Goal: Check status: Check status

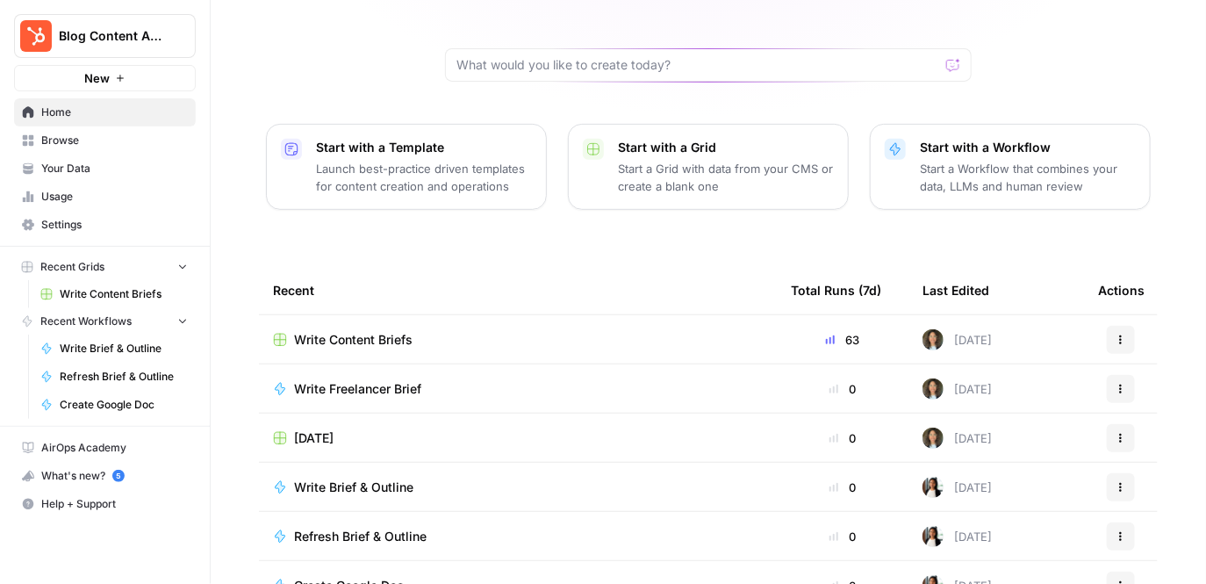
scroll to position [150, 0]
click at [521, 329] on div "Write Content Briefs" at bounding box center [518, 338] width 490 height 18
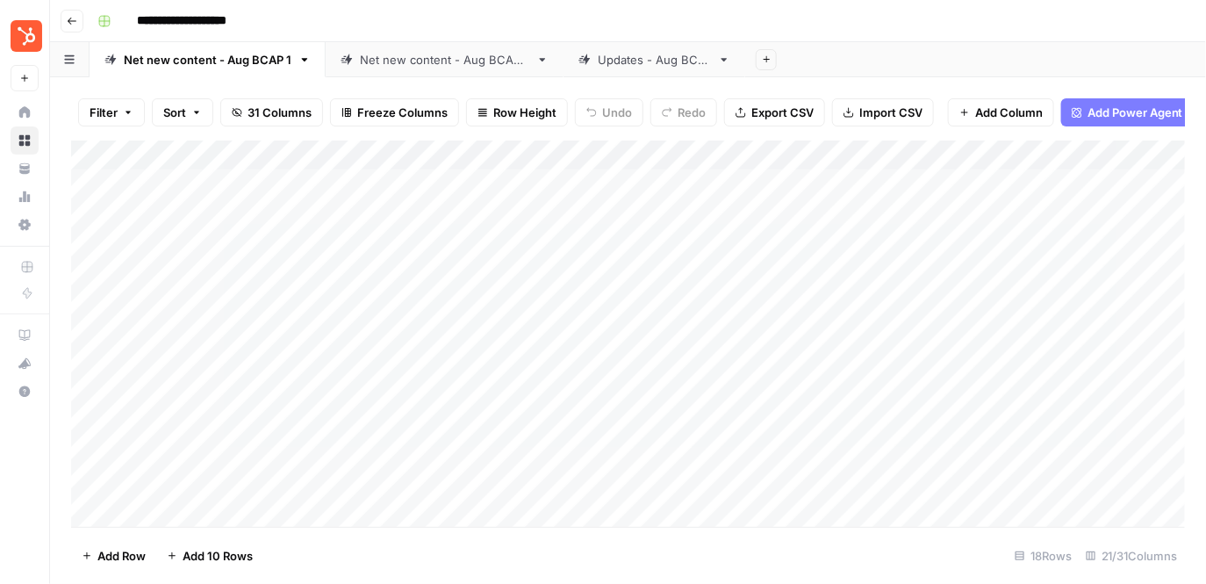
click at [362, 57] on div "Net new content - Aug BCAP 2" at bounding box center [444, 60] width 169 height 18
click at [186, 65] on div "Net new content - Aug BCAP 1" at bounding box center [208, 60] width 168 height 18
click at [403, 68] on div "Net new content - Aug BCAP 2" at bounding box center [444, 60] width 169 height 18
click at [532, 153] on div "Add Column" at bounding box center [628, 333] width 1115 height 387
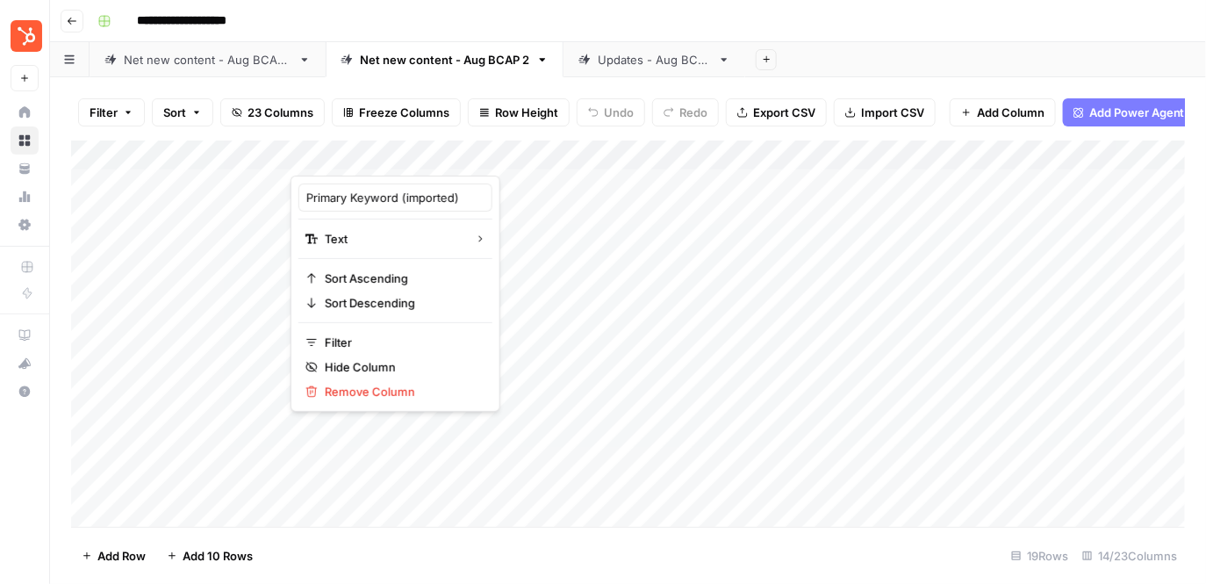
click at [532, 153] on div at bounding box center [418, 157] width 254 height 35
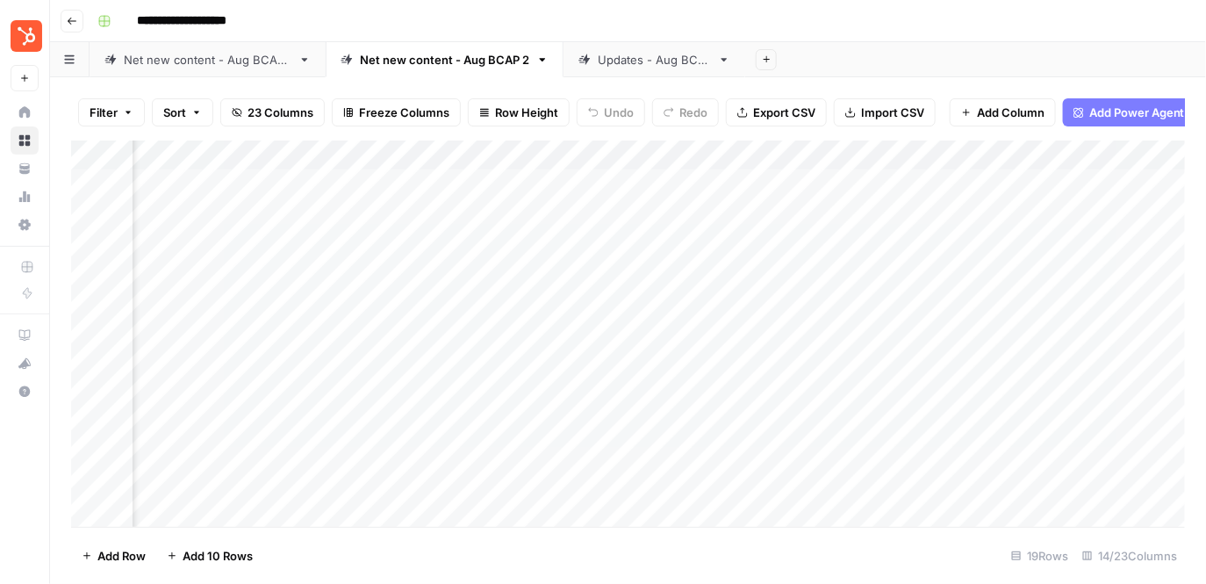
scroll to position [0, 448]
click at [513, 154] on div "Add Column" at bounding box center [628, 333] width 1115 height 387
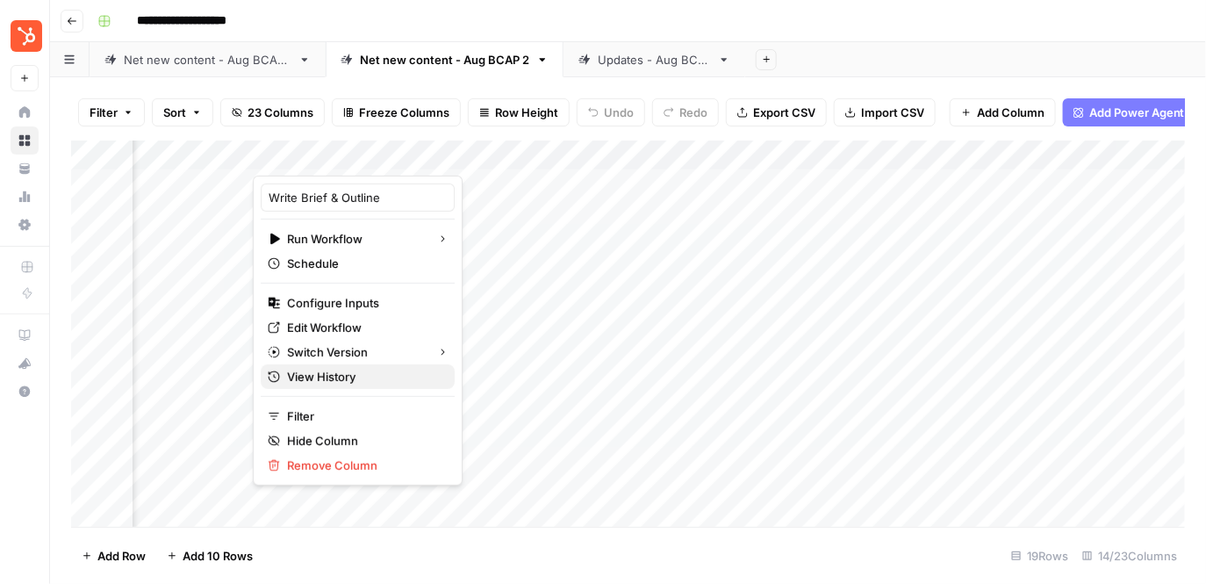
click at [347, 374] on span "View History" at bounding box center [364, 377] width 154 height 18
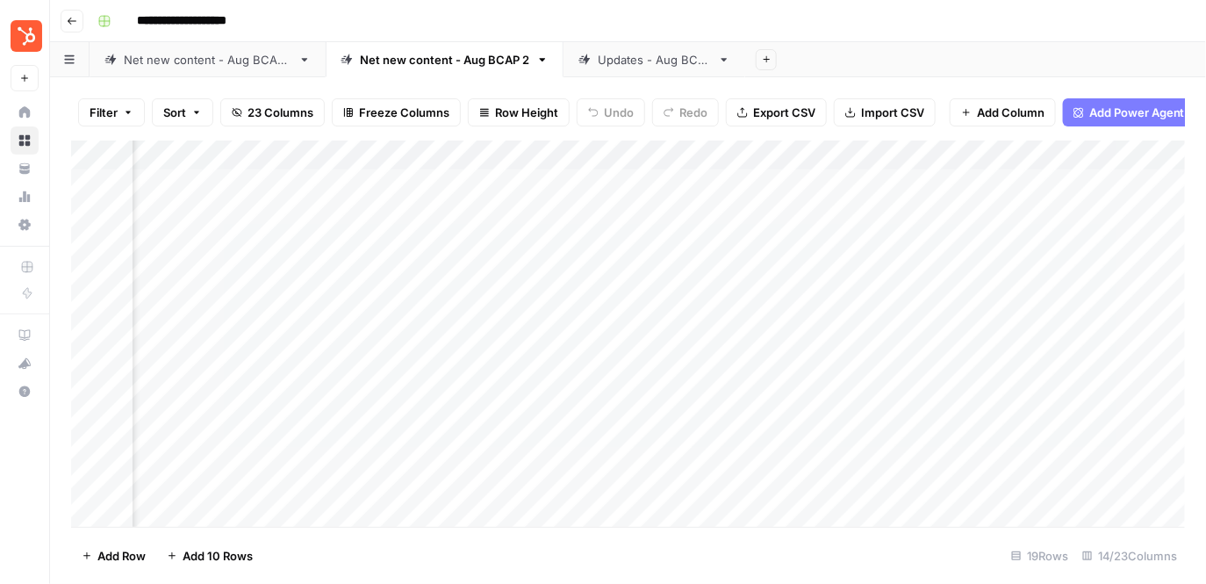
click at [623, 57] on div "Updates - Aug BCAP" at bounding box center [654, 60] width 113 height 18
click at [825, 155] on div "Add Column" at bounding box center [628, 333] width 1115 height 387
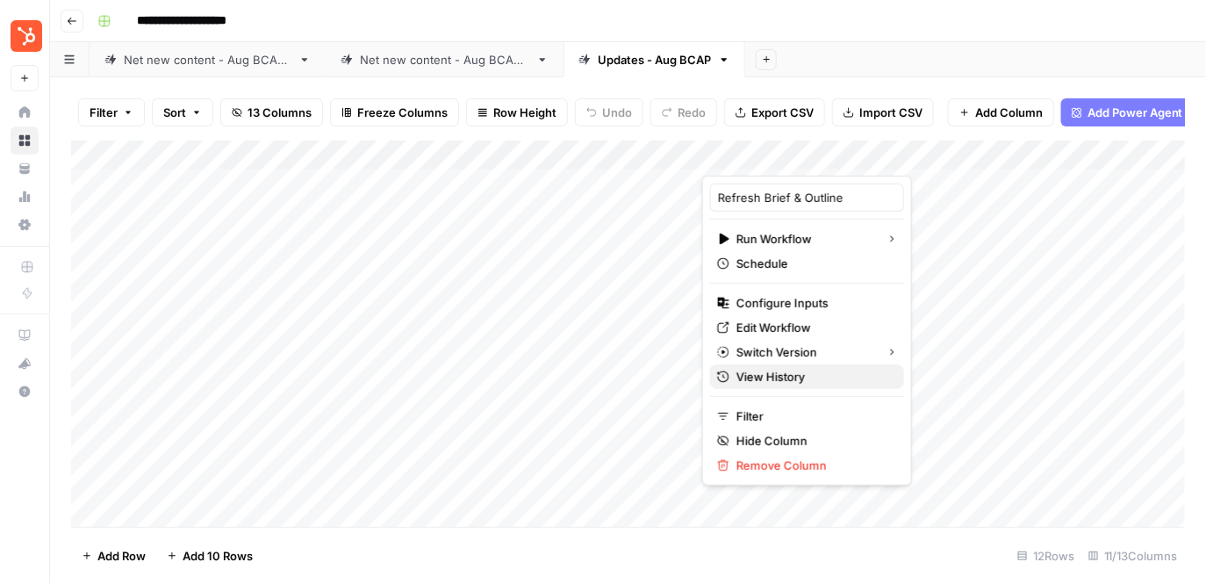
click at [779, 376] on span "View History" at bounding box center [813, 377] width 154 height 18
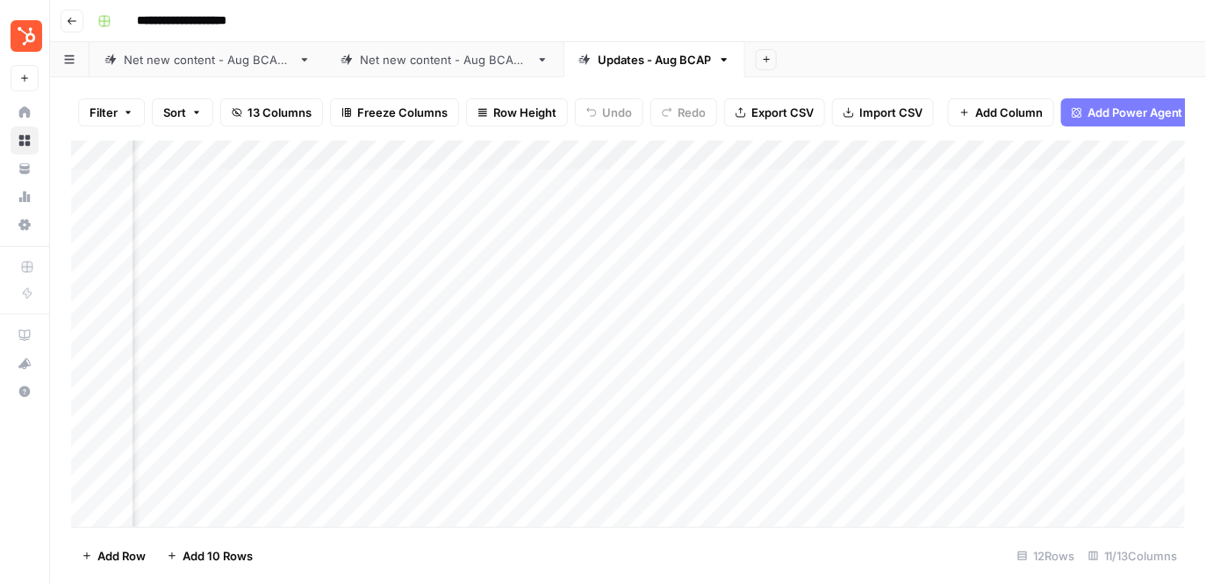
scroll to position [0, 653]
click at [801, 158] on div "Add Column" at bounding box center [628, 333] width 1115 height 387
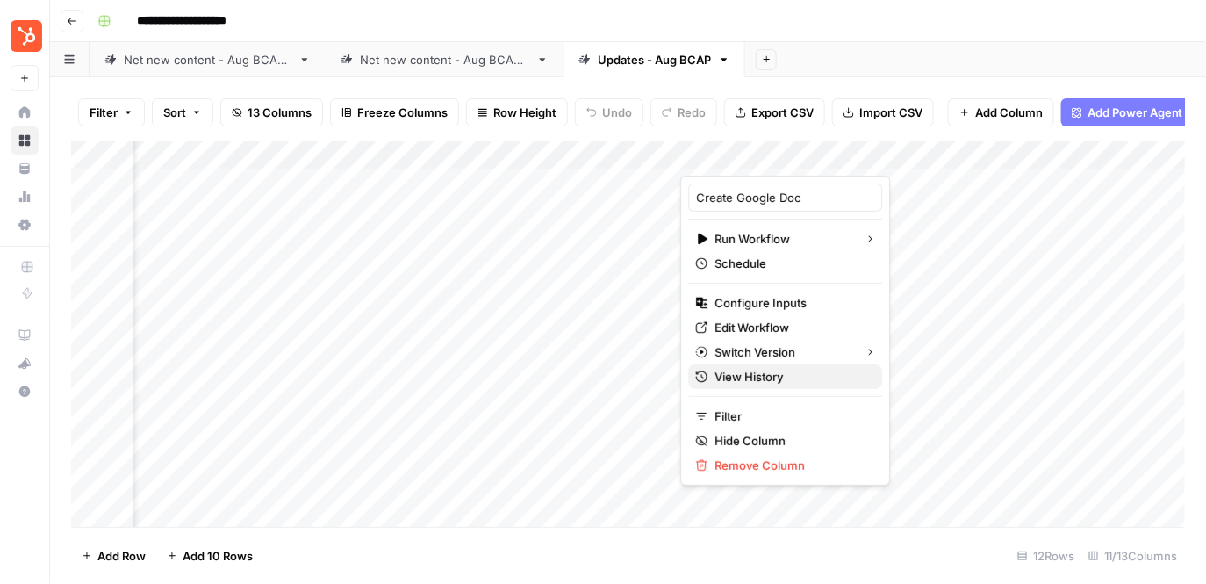
click at [727, 370] on span "View History" at bounding box center [791, 377] width 154 height 18
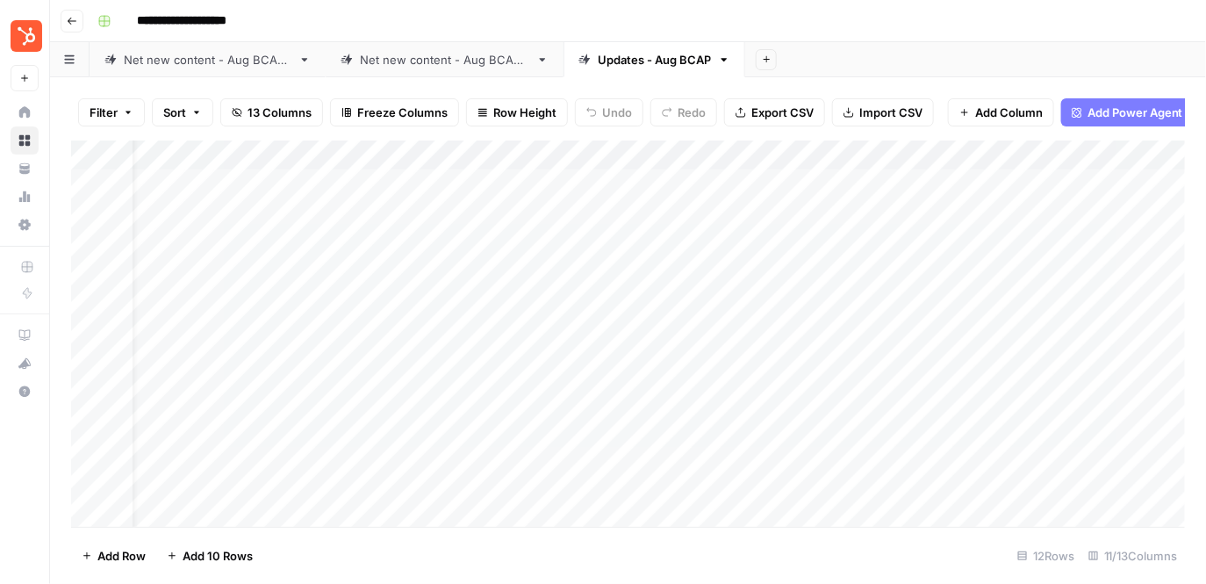
scroll to position [0, 44]
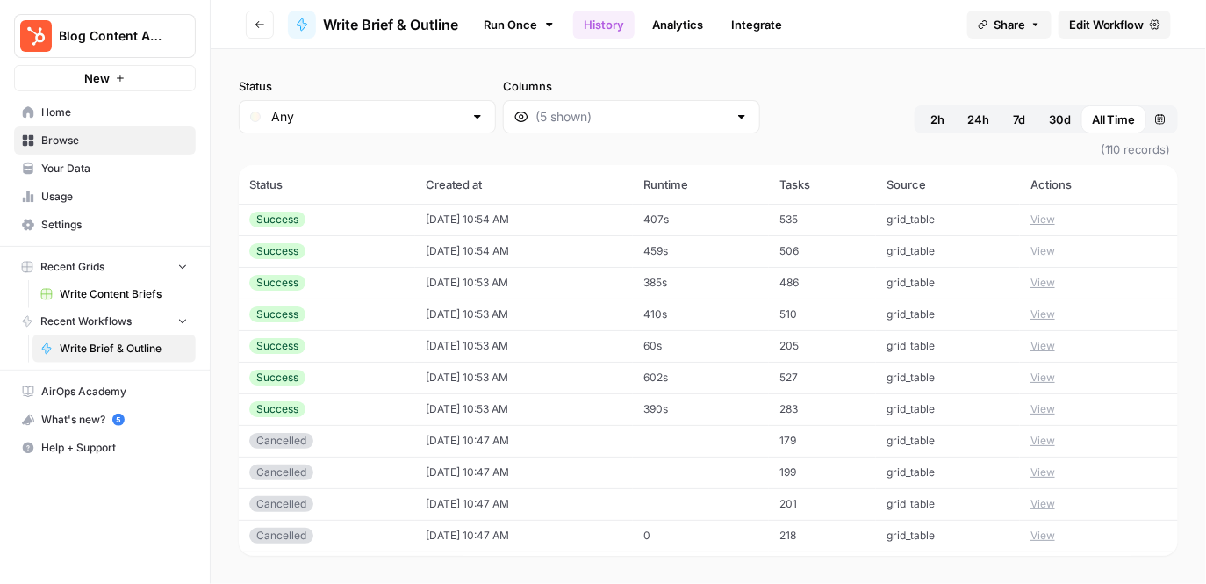
drag, startPoint x: 641, startPoint y: 250, endPoint x: 695, endPoint y: 250, distance: 54.4
click at [695, 250] on tr "Success 08/21/25 at 10:54 AM 459s 506 grid_table View" at bounding box center [708, 251] width 939 height 32
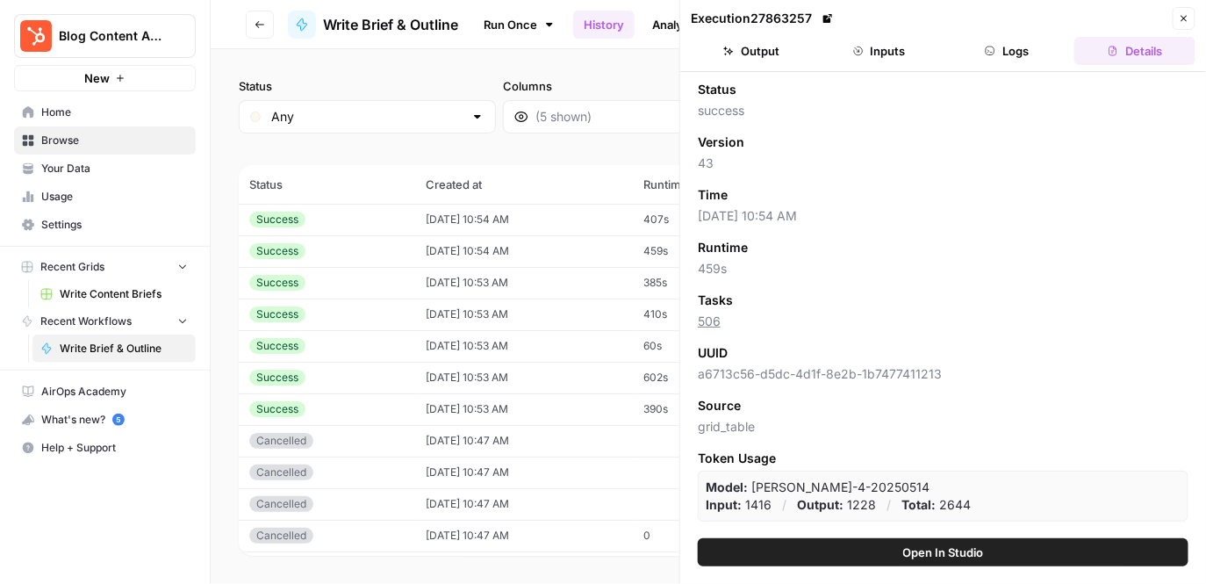
click at [1201, 19] on header "Execution 27863257 Close Output Inputs Logs Details" at bounding box center [943, 36] width 526 height 72
click at [1183, 18] on icon "button" at bounding box center [1184, 19] width 6 height 6
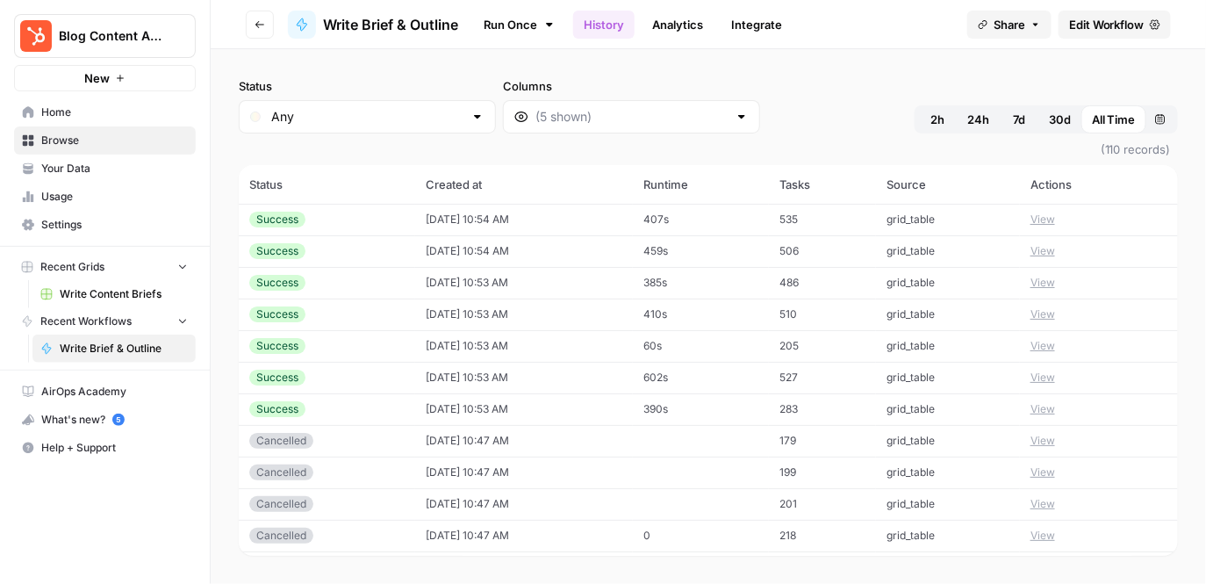
drag, startPoint x: 650, startPoint y: 287, endPoint x: 698, endPoint y: 287, distance: 47.4
click at [698, 287] on tr "Success 08/21/25 at 10:53 AM 385s 486 grid_table View" at bounding box center [708, 283] width 939 height 32
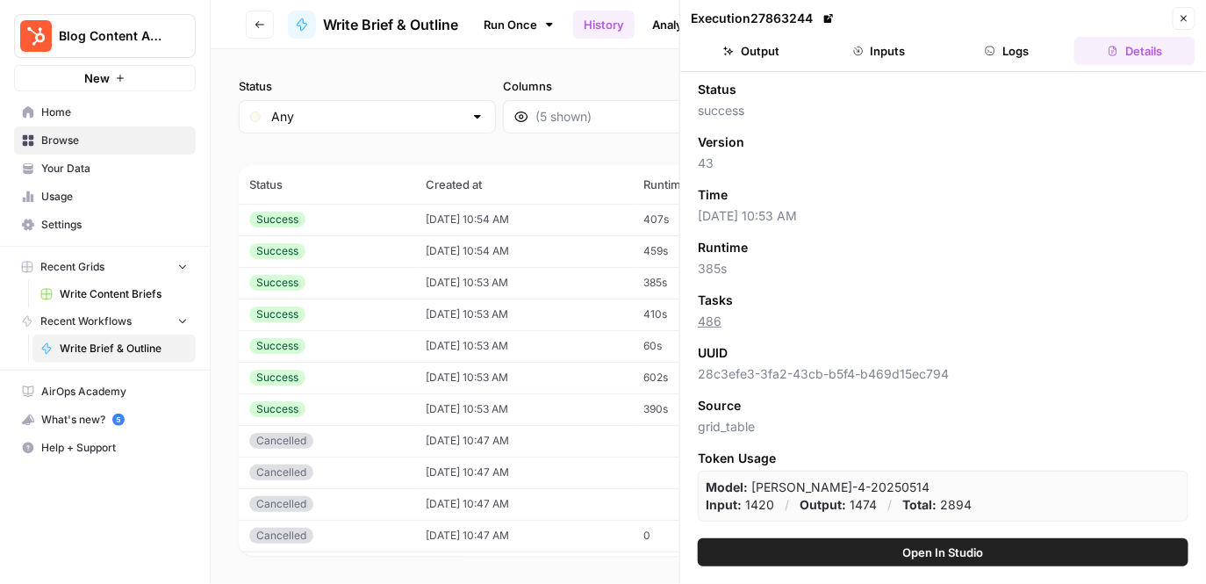
click at [609, 339] on td "08/21/25 at 10:53 AM" at bounding box center [524, 346] width 218 height 32
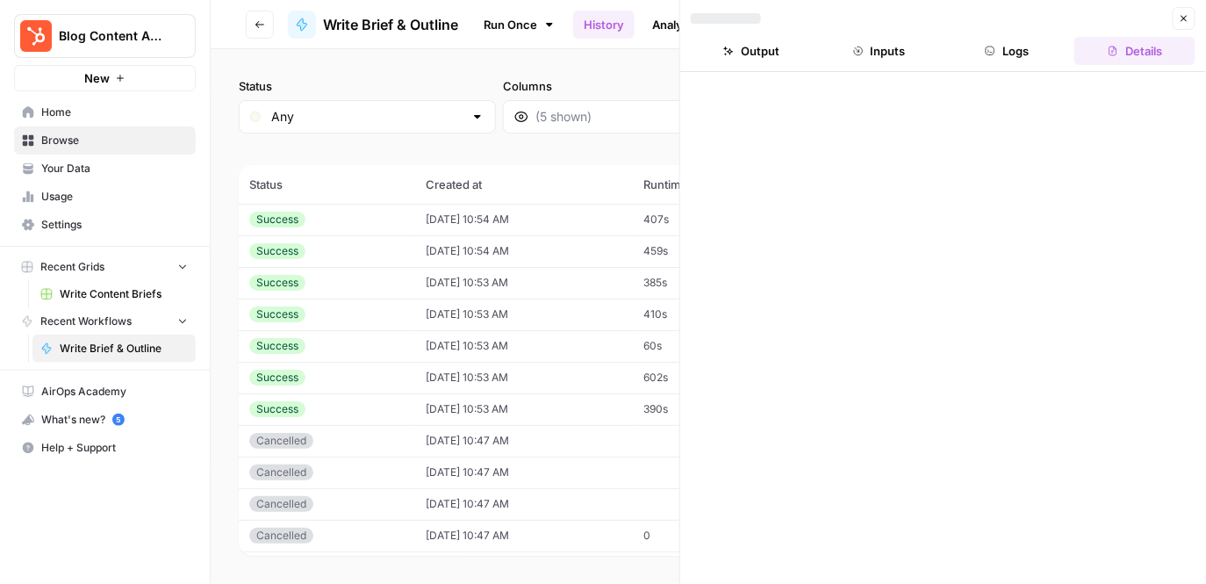
click at [630, 312] on td "08/21/25 at 10:53 AM" at bounding box center [524, 314] width 218 height 32
drag, startPoint x: 642, startPoint y: 309, endPoint x: 723, endPoint y: 309, distance: 81.6
click at [723, 309] on body "Blog Content Action Plan New Home Browse Your Data Usage Settings Recent Grids …" at bounding box center [603, 292] width 1206 height 584
click at [1181, 11] on button "Close" at bounding box center [1184, 18] width 23 height 23
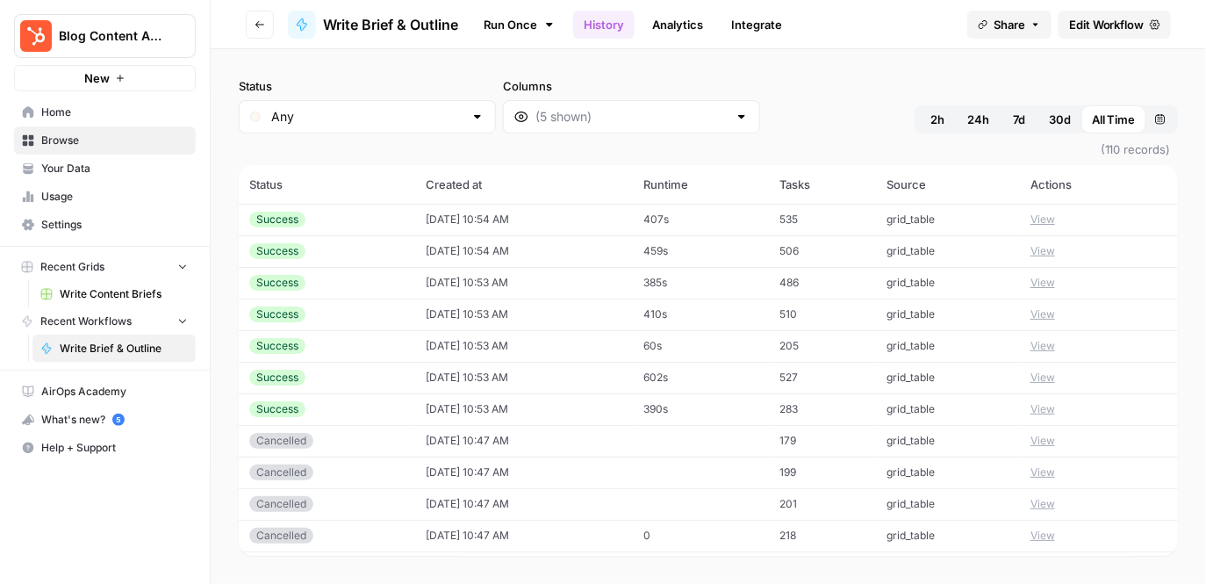
drag, startPoint x: 650, startPoint y: 316, endPoint x: 701, endPoint y: 316, distance: 50.9
click at [701, 316] on tr "Success 08/21/25 at 10:53 AM 410s 510 grid_table View" at bounding box center [708, 314] width 939 height 32
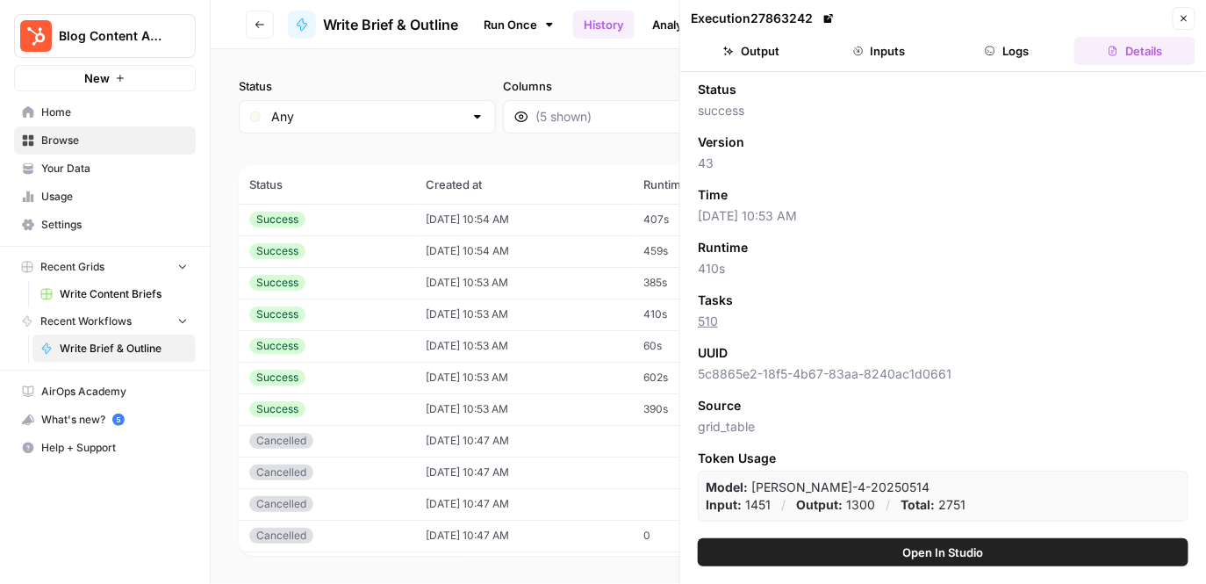
click at [1186, 20] on icon "button" at bounding box center [1184, 19] width 6 height 6
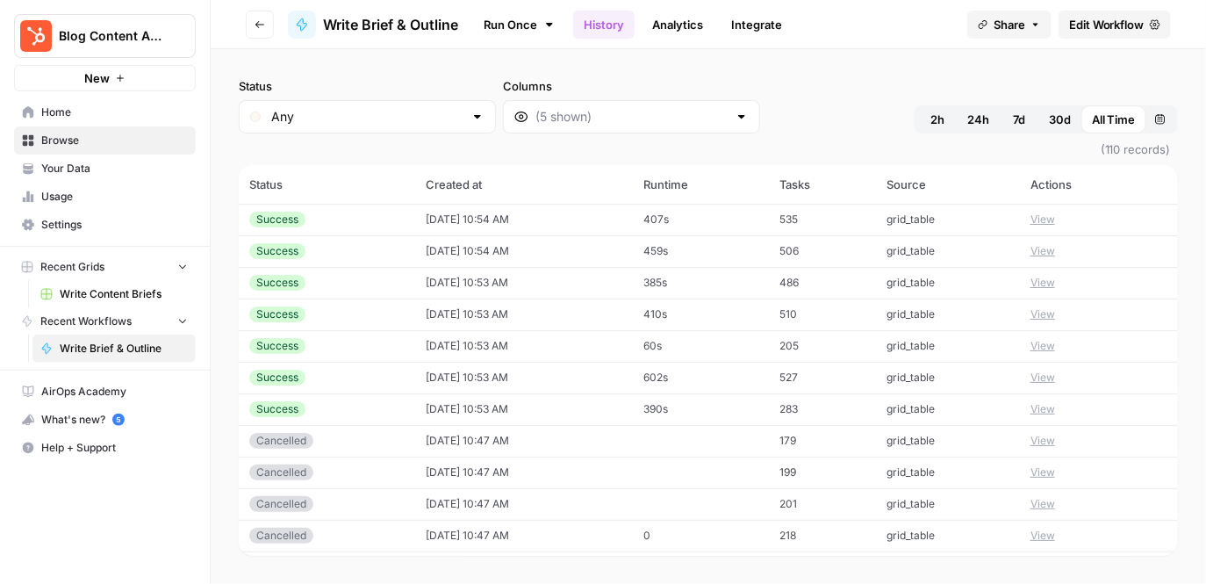
drag, startPoint x: 668, startPoint y: 380, endPoint x: 729, endPoint y: 380, distance: 61.4
click at [729, 380] on tr "Success 08/21/25 at 10:53 AM 602s 527 grid_table View" at bounding box center [708, 378] width 939 height 32
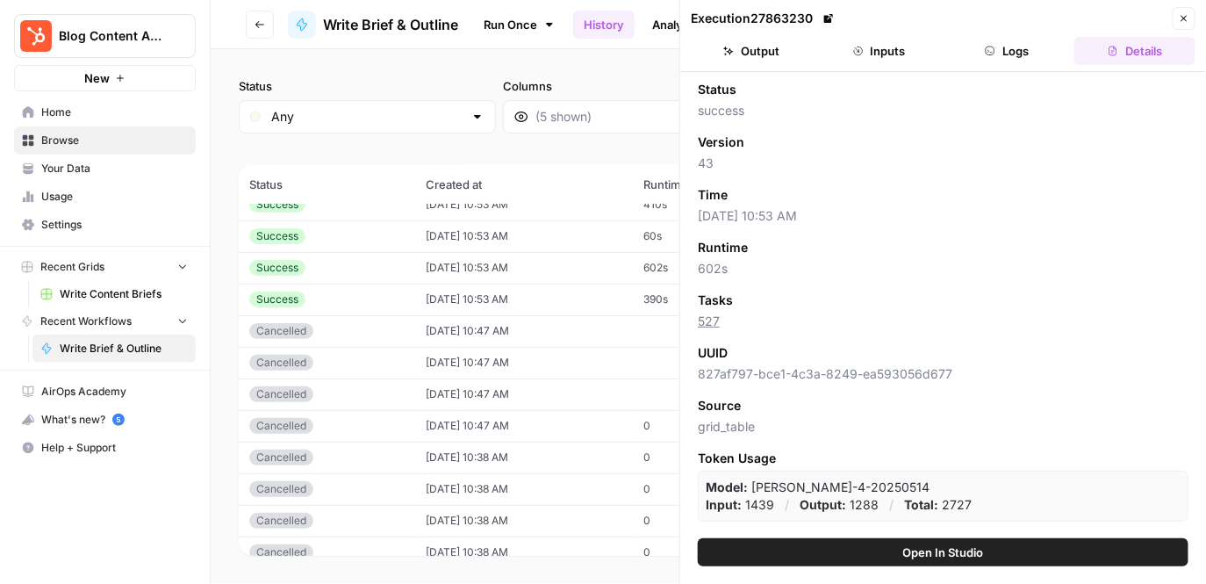
scroll to position [202, 0]
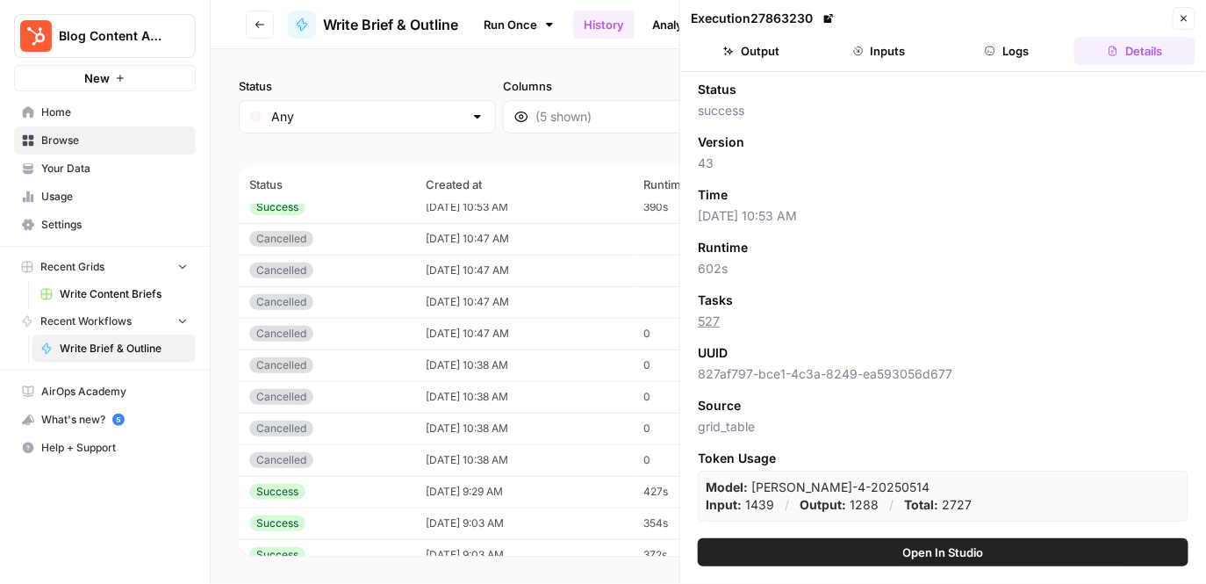
click at [1181, 8] on button "Close" at bounding box center [1184, 18] width 23 height 23
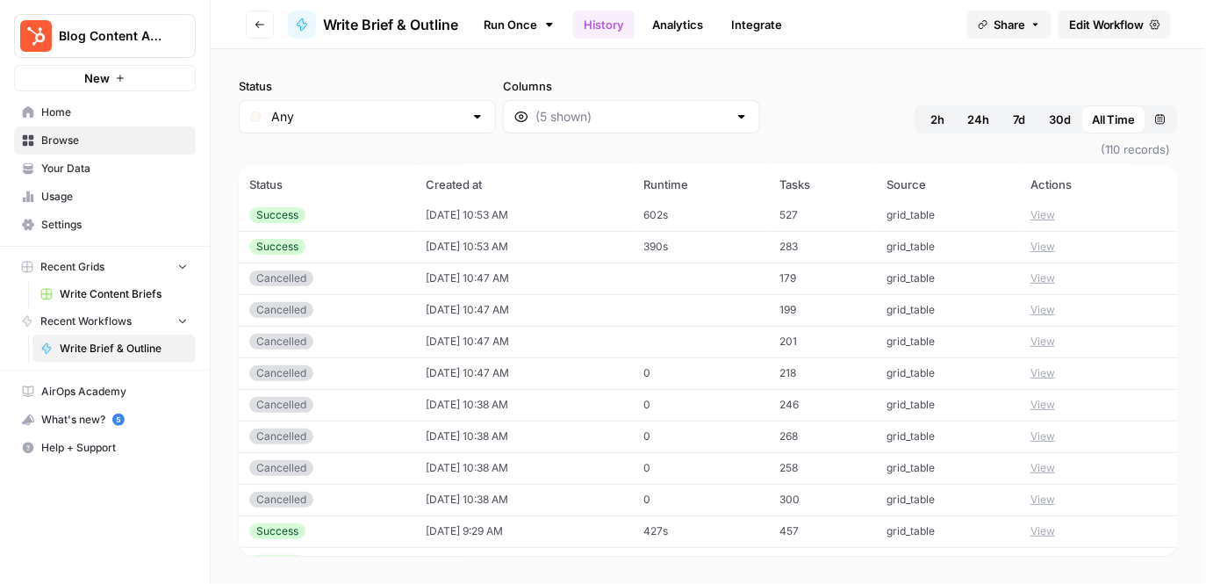
scroll to position [125, 0]
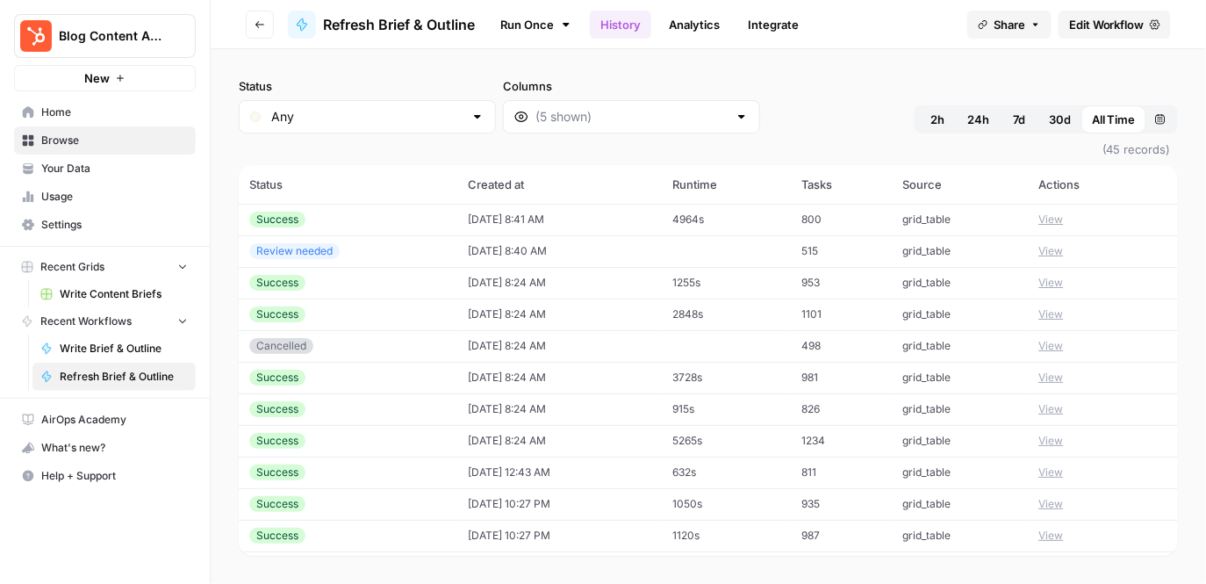
click at [1052, 223] on button "View" at bounding box center [1050, 220] width 25 height 16
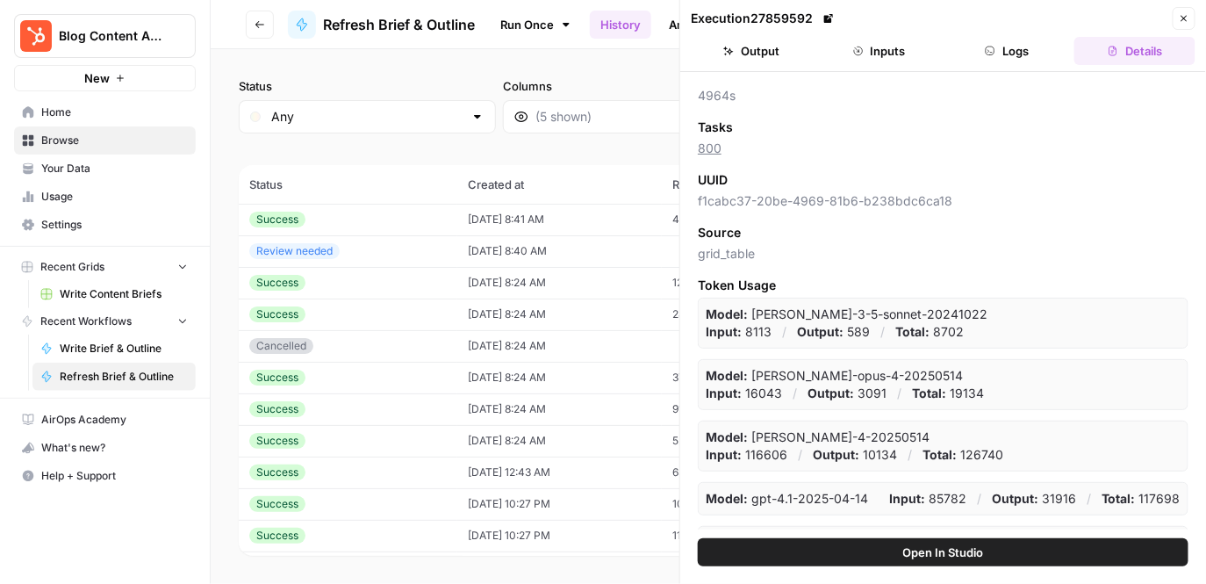
scroll to position [210, 0]
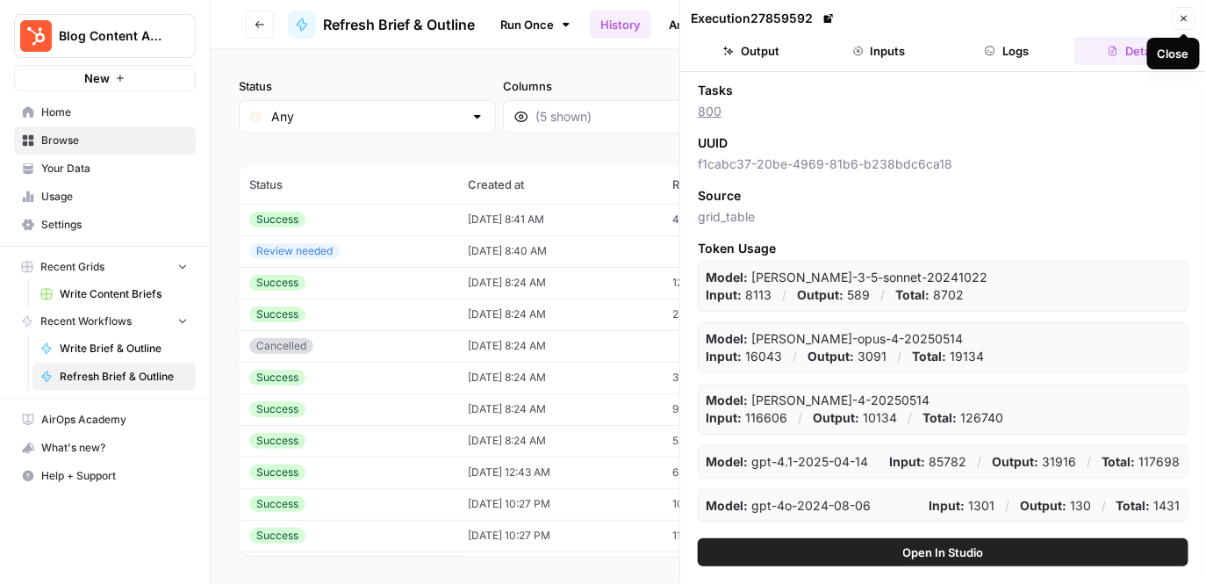
click at [1181, 12] on button "Close" at bounding box center [1184, 18] width 23 height 23
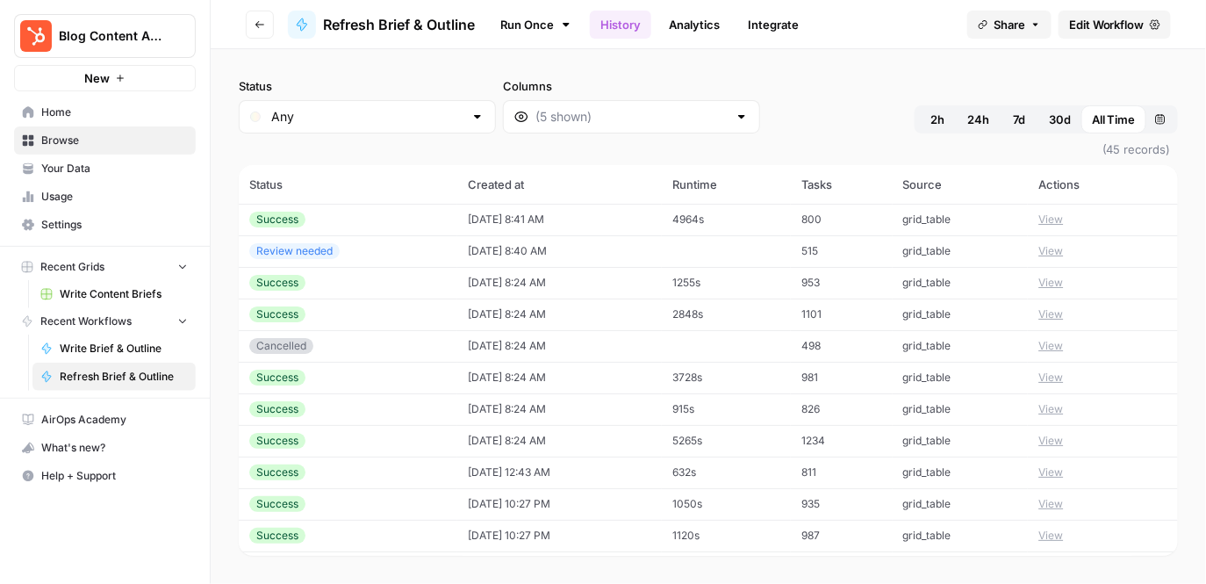
drag, startPoint x: 677, startPoint y: 201, endPoint x: 712, endPoint y: 493, distance: 294.4
click at [729, 107] on div "Status Any Columns 2h 24h 7d 30d All Time Custom range" at bounding box center [708, 105] width 939 height 56
drag, startPoint x: 676, startPoint y: 208, endPoint x: 714, endPoint y: 210, distance: 38.7
click at [714, 210] on tr "Success [DATE] 8:41 AM 4964s 800 grid_table View" at bounding box center [708, 220] width 939 height 32
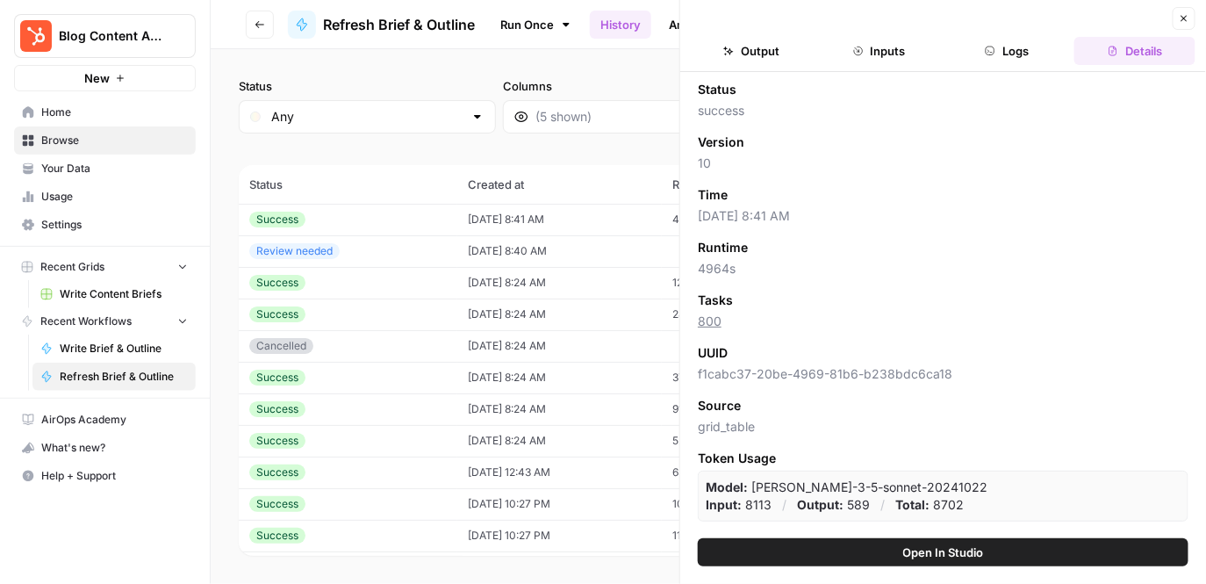
click at [670, 117] on div "Status Any Columns 2h 24h 7d 30d All Time Custom range" at bounding box center [708, 105] width 939 height 56
click at [1181, 16] on icon "button" at bounding box center [1184, 18] width 11 height 11
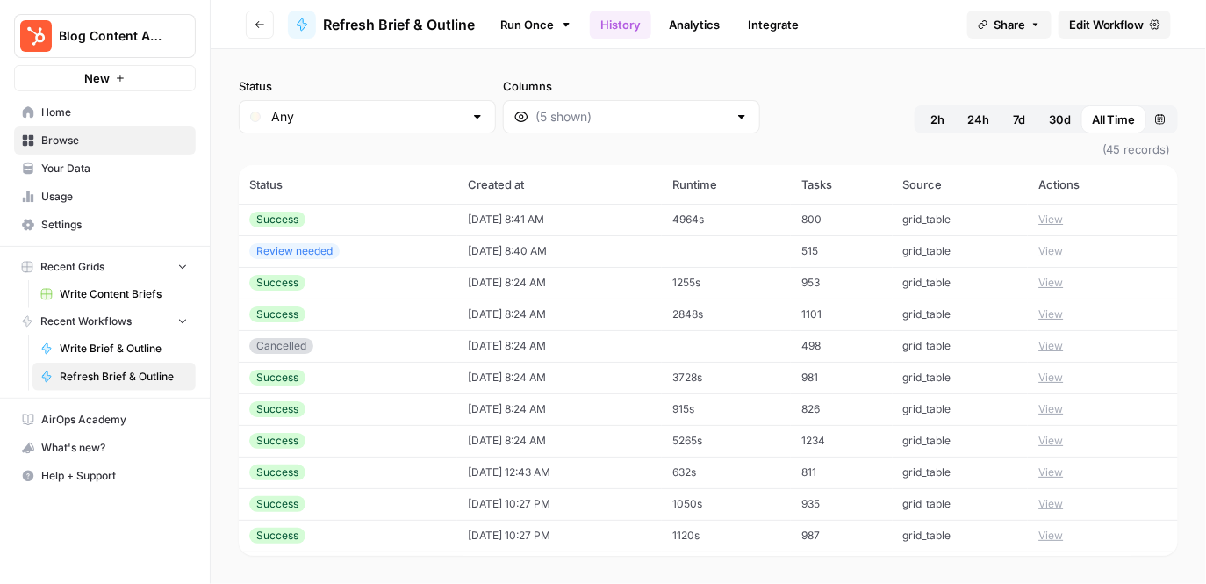
drag, startPoint x: 690, startPoint y: 217, endPoint x: 729, endPoint y: 218, distance: 39.5
click at [729, 218] on td "4964s" at bounding box center [726, 220] width 129 height 32
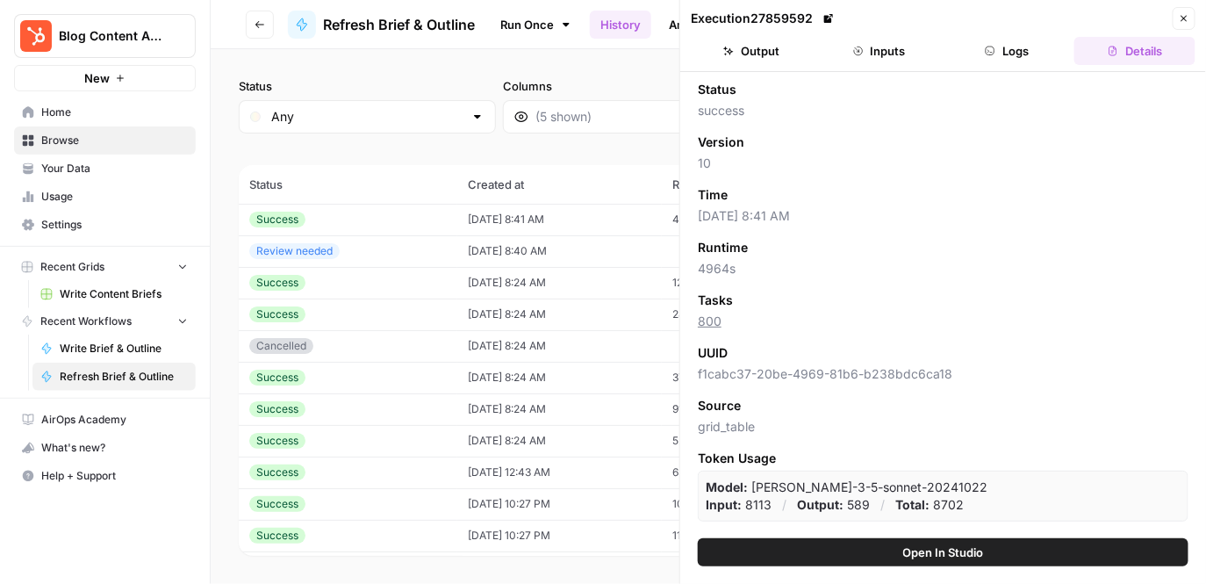
click at [1188, 15] on icon "button" at bounding box center [1184, 18] width 11 height 11
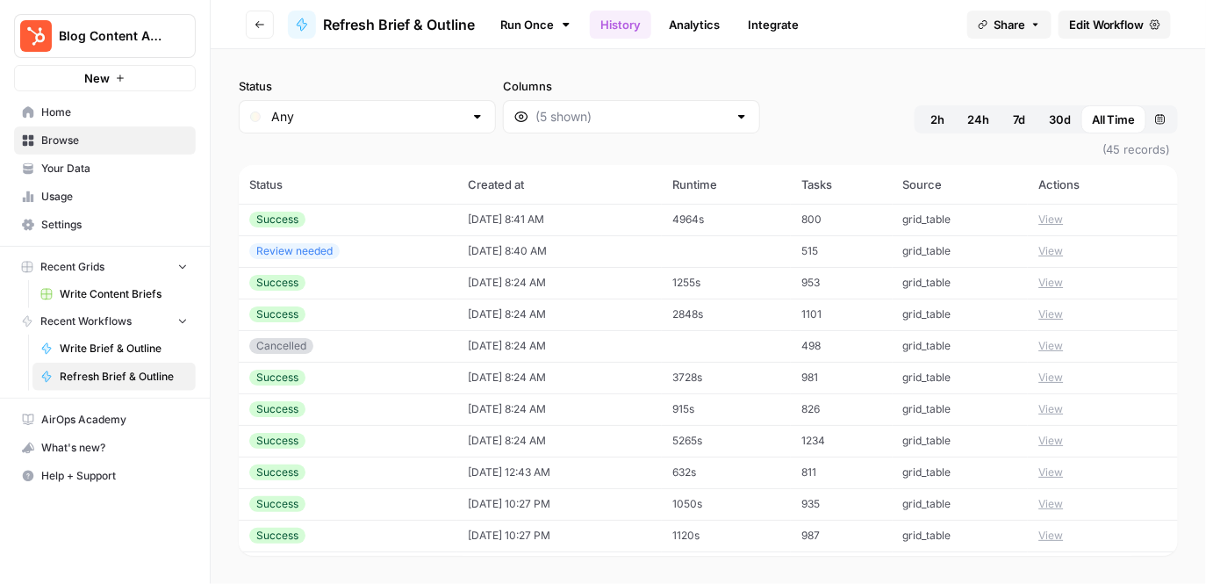
drag, startPoint x: 686, startPoint y: 284, endPoint x: 726, endPoint y: 284, distance: 40.4
click at [726, 284] on td "1255s" at bounding box center [726, 283] width 129 height 32
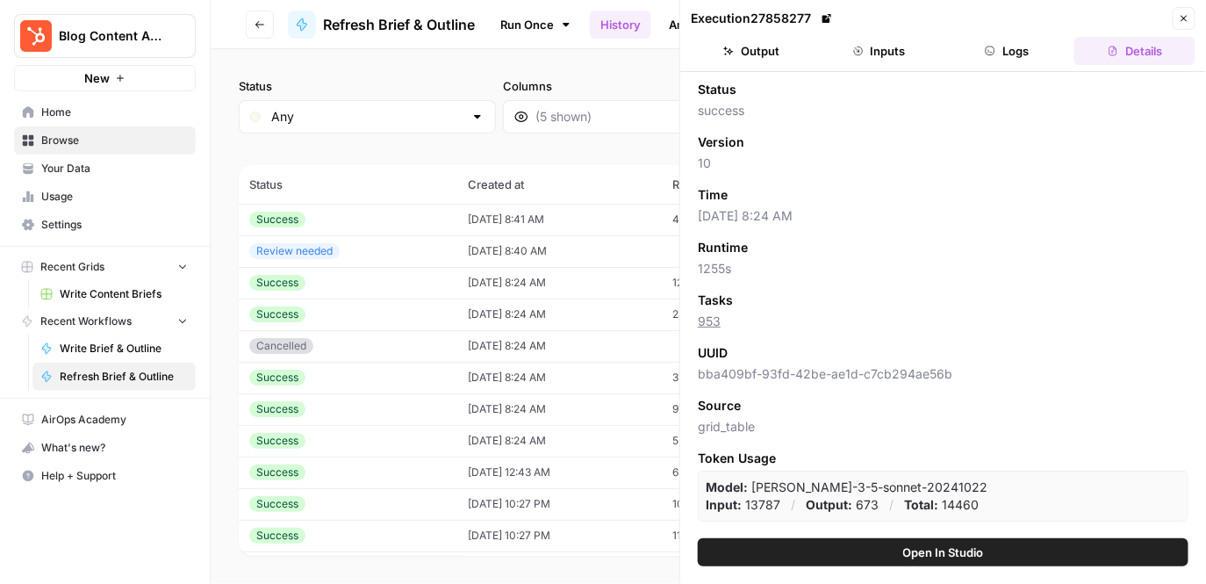
click at [1185, 15] on icon "button" at bounding box center [1184, 18] width 11 height 11
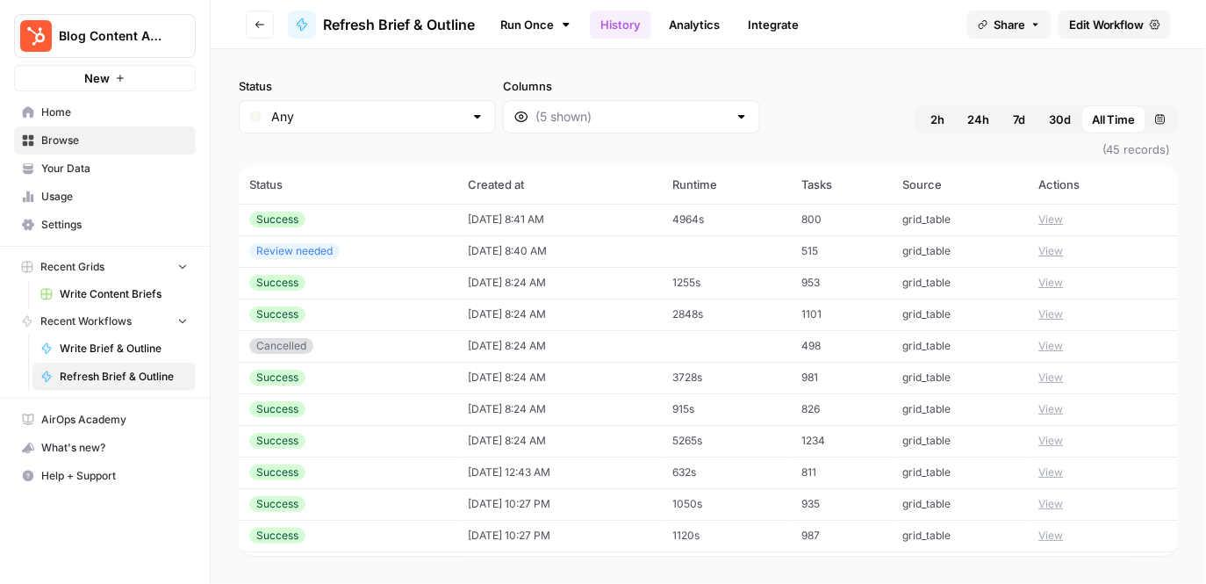
drag, startPoint x: 682, startPoint y: 313, endPoint x: 716, endPoint y: 313, distance: 34.2
click at [716, 313] on td "2848s" at bounding box center [726, 314] width 129 height 32
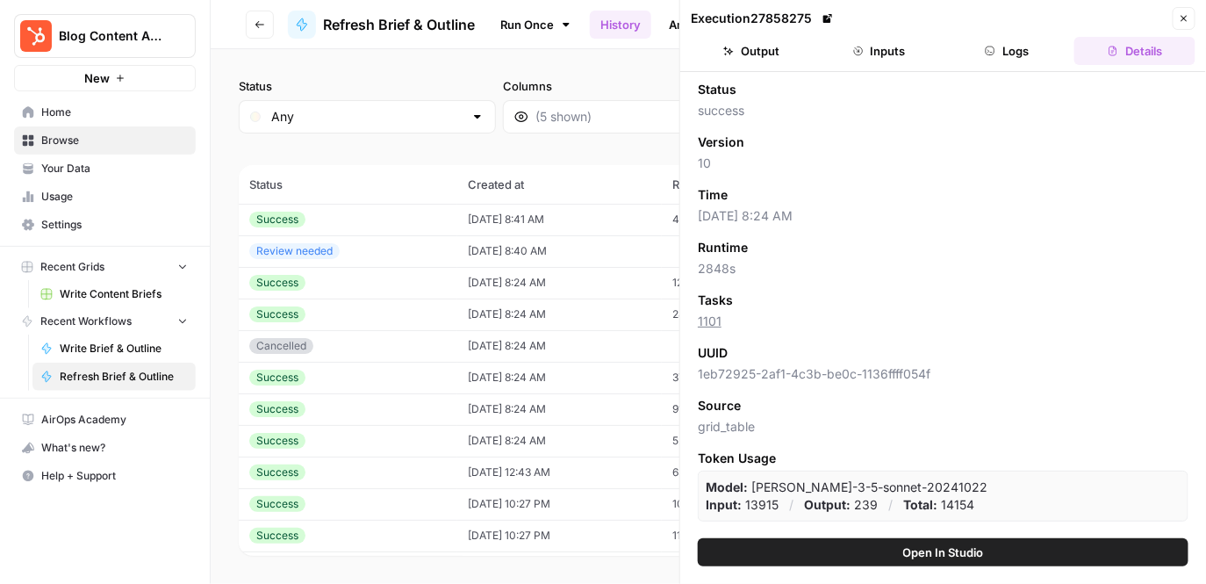
click at [1188, 16] on icon "button" at bounding box center [1184, 18] width 11 height 11
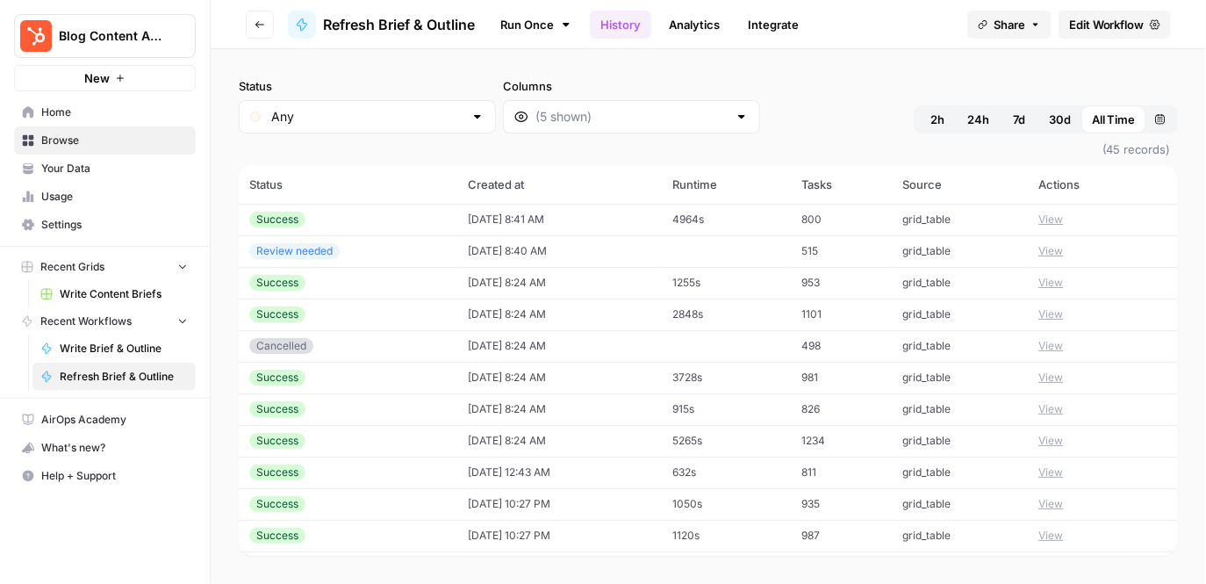
drag, startPoint x: 686, startPoint y: 384, endPoint x: 716, endPoint y: 385, distance: 29.9
click at [716, 385] on td "3728s" at bounding box center [726, 378] width 129 height 32
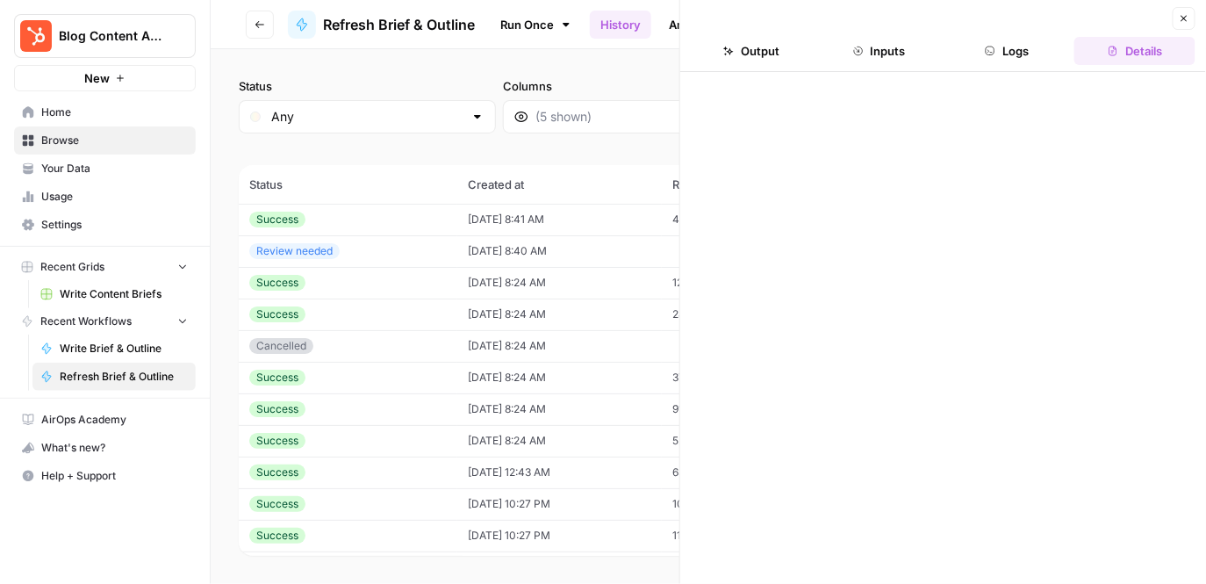
click at [1183, 24] on button "Close" at bounding box center [1184, 18] width 23 height 23
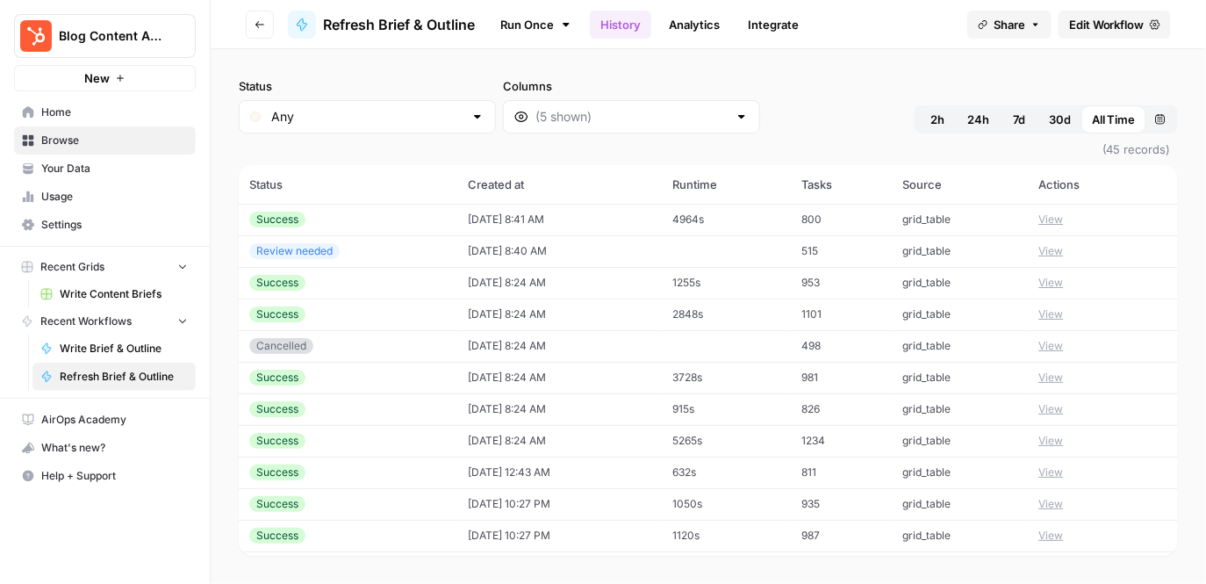
drag, startPoint x: 679, startPoint y: 378, endPoint x: 719, endPoint y: 379, distance: 39.5
click at [719, 379] on tr "Success [DATE] 8:24 AM 3728s 981 grid_table View" at bounding box center [708, 378] width 939 height 32
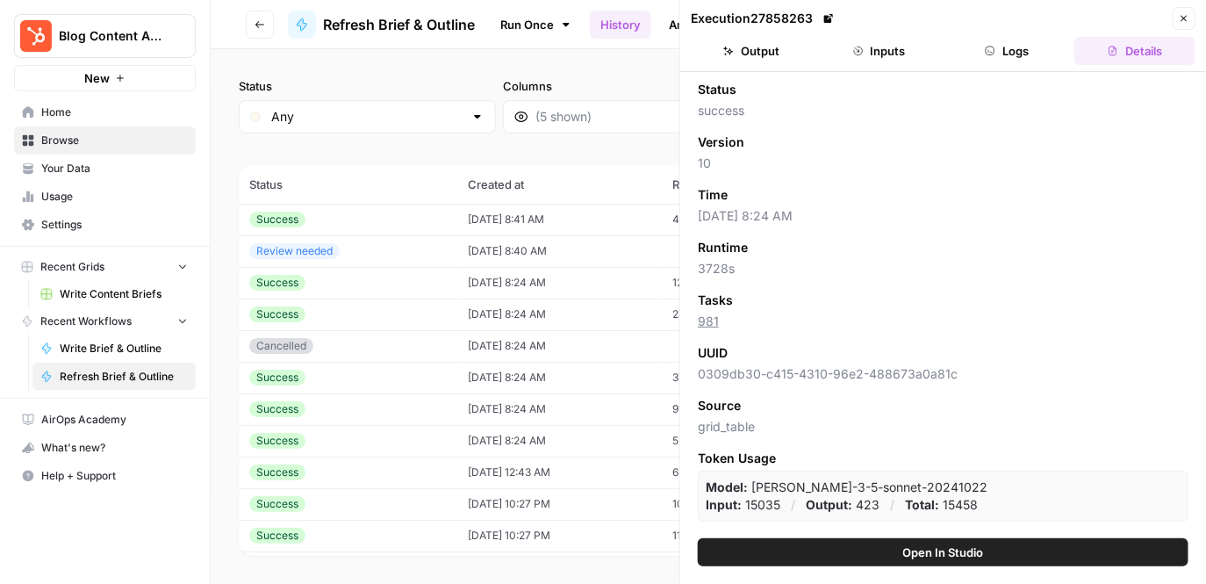
click at [1188, 13] on icon "button" at bounding box center [1184, 18] width 11 height 11
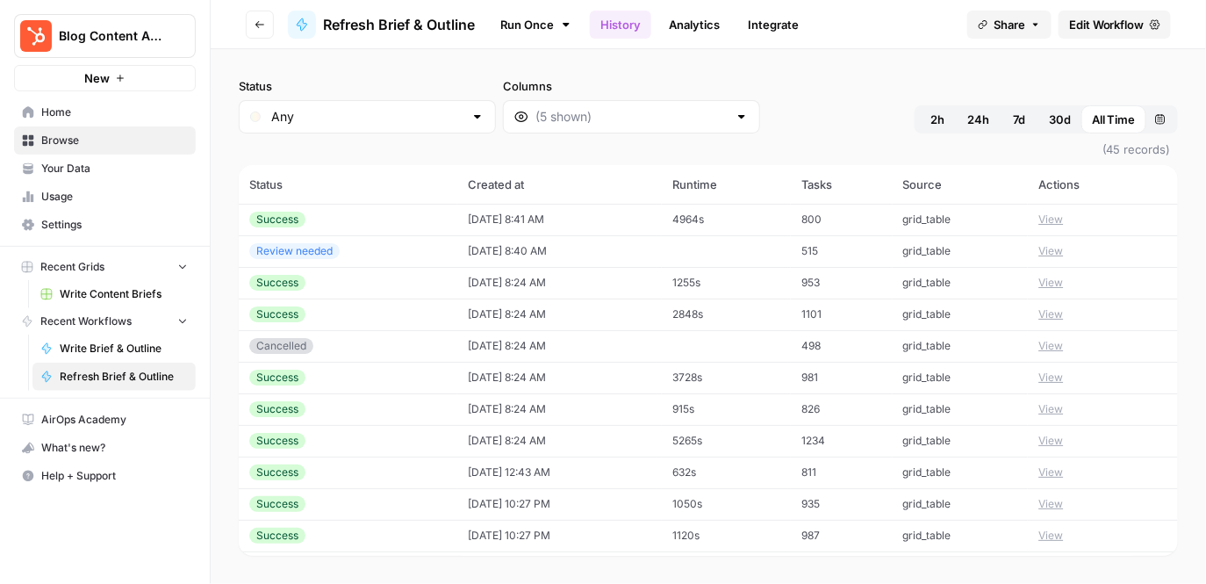
drag, startPoint x: 681, startPoint y: 444, endPoint x: 716, endPoint y: 446, distance: 35.2
click at [716, 446] on td "5265s" at bounding box center [726, 441] width 129 height 32
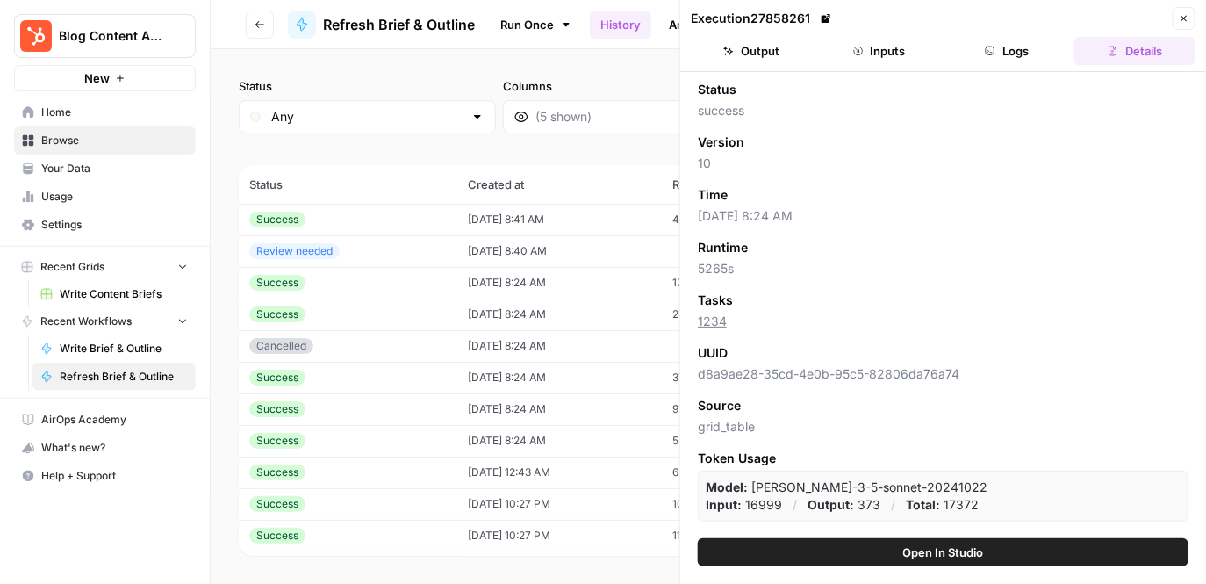
click at [1191, 14] on button "Close" at bounding box center [1184, 18] width 23 height 23
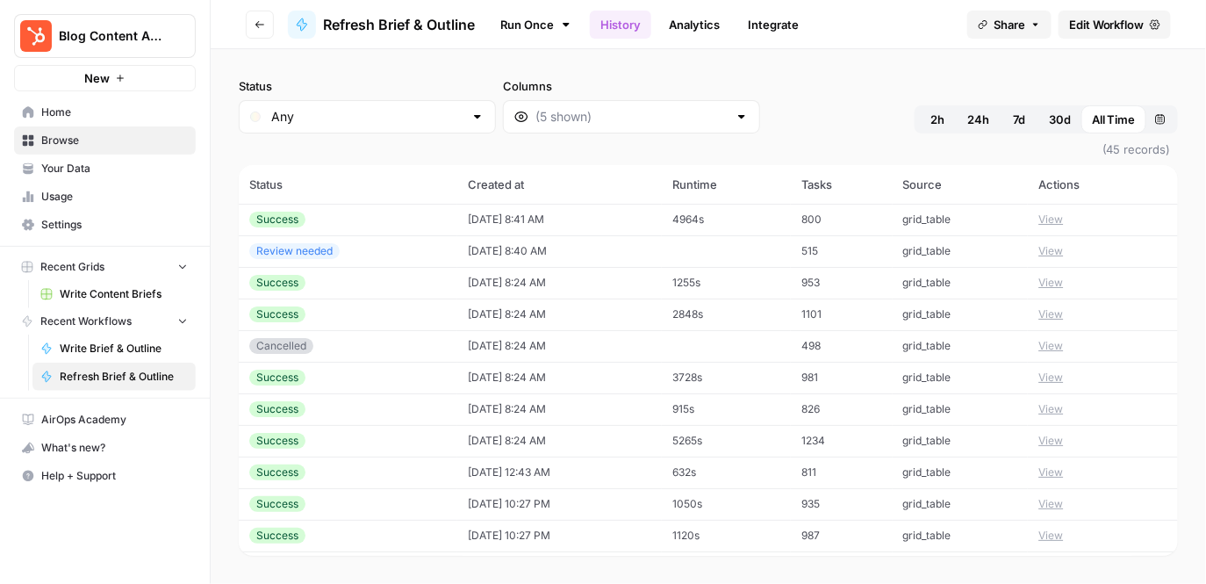
click at [255, 24] on icon "button" at bounding box center [260, 24] width 11 height 11
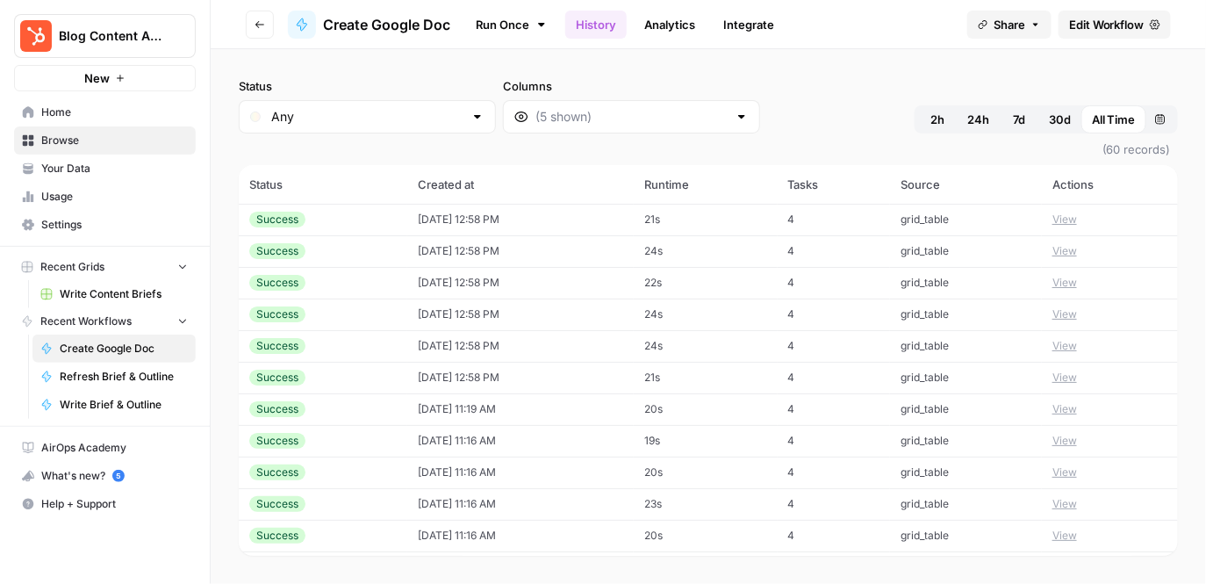
drag, startPoint x: 656, startPoint y: 219, endPoint x: 677, endPoint y: 219, distance: 21.1
click at [677, 219] on tr "Success 08/21/25 at 12:58 PM 21s 4 grid_table View" at bounding box center [708, 220] width 939 height 32
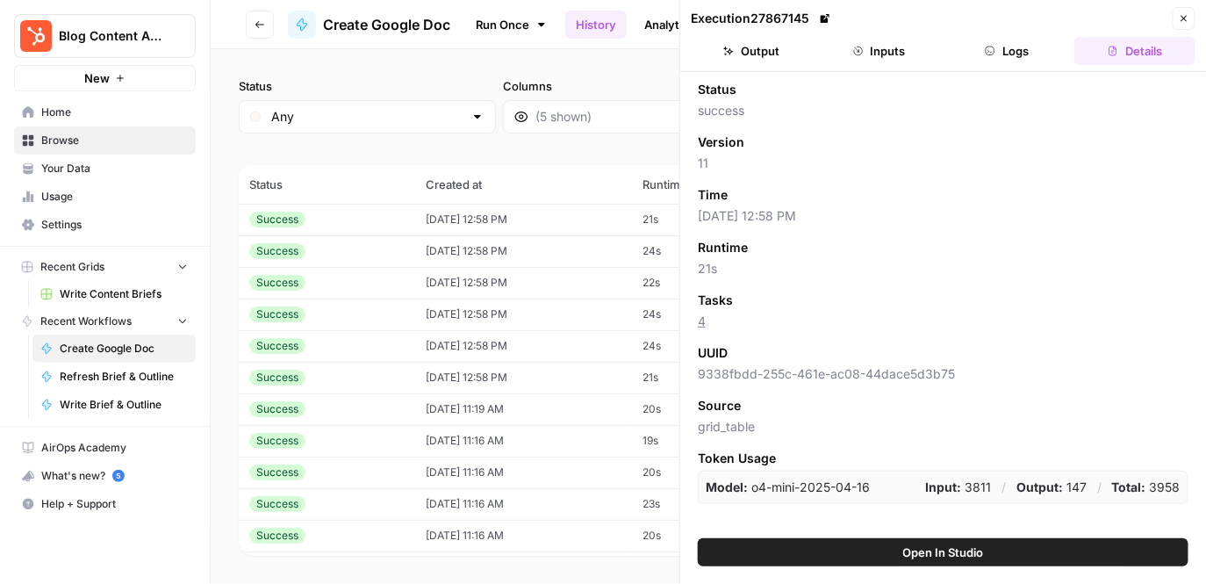
click at [1183, 4] on header "Execution 27867145 Close Output Inputs Logs Details" at bounding box center [943, 36] width 526 height 72
click at [1186, 14] on icon "button" at bounding box center [1184, 18] width 11 height 11
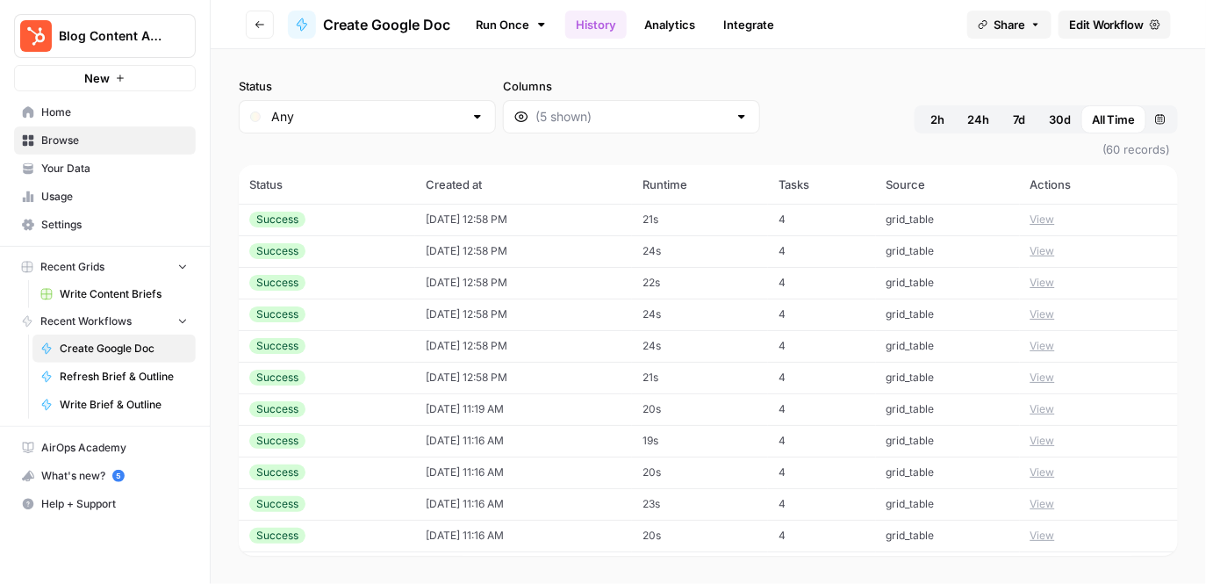
click at [1042, 216] on button "View" at bounding box center [1042, 220] width 25 height 16
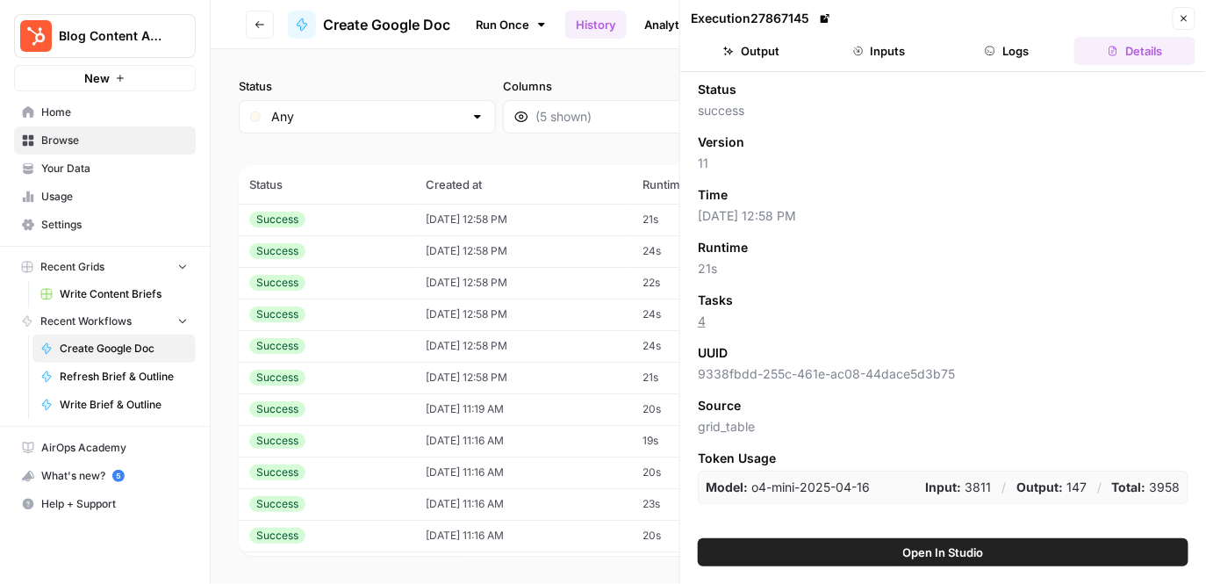
click at [1005, 53] on button "Logs" at bounding box center [1007, 51] width 121 height 28
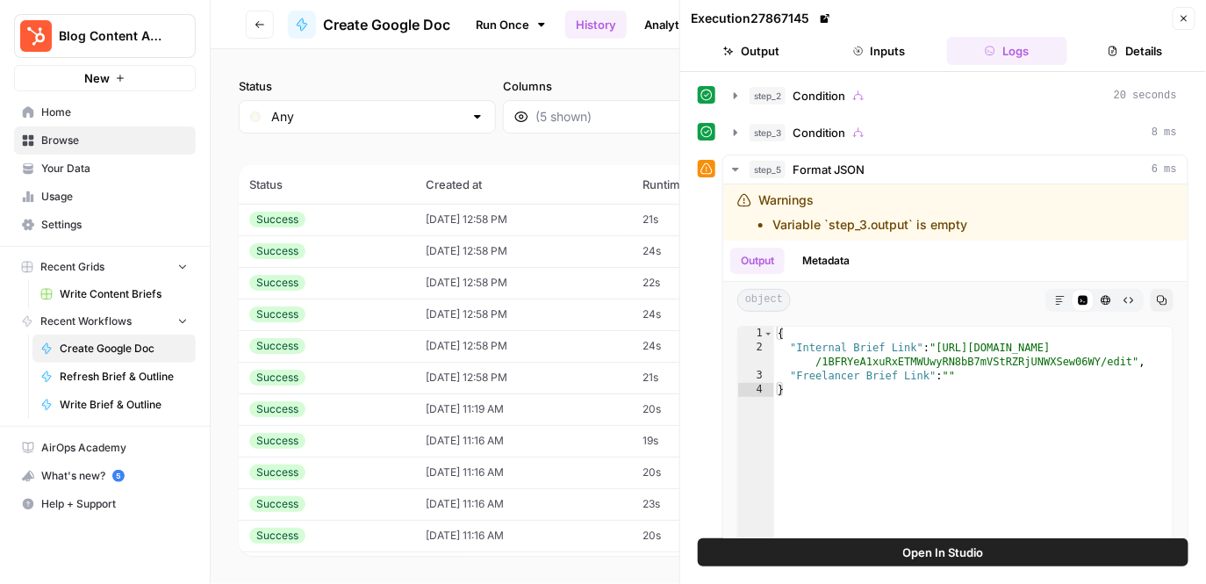
click at [883, 54] on button "Inputs" at bounding box center [879, 51] width 121 height 28
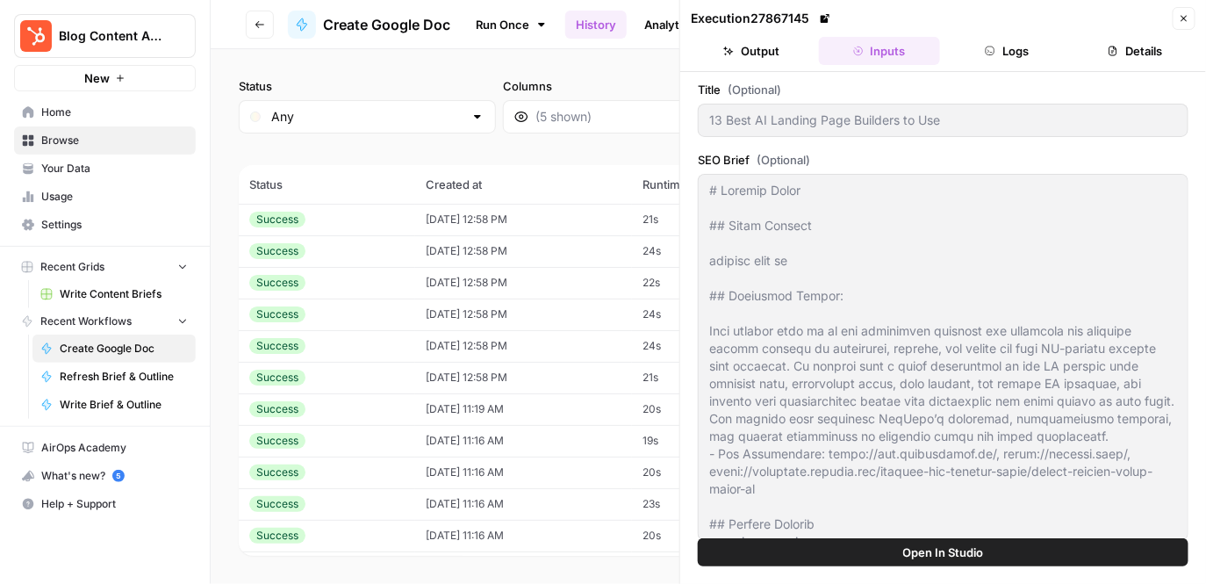
click at [883, 54] on button "Inputs" at bounding box center [879, 51] width 121 height 28
click at [1174, 18] on button "Close" at bounding box center [1184, 18] width 23 height 23
